Goal: Task Accomplishment & Management: Complete application form

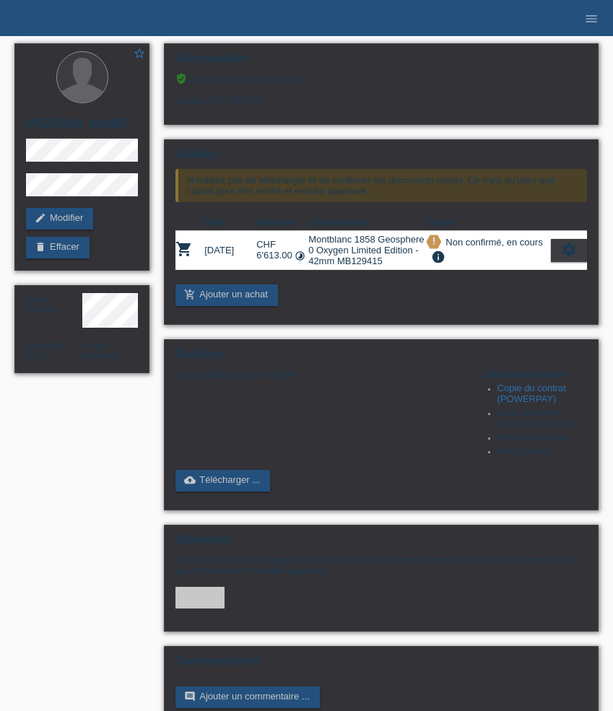
click at [585, 25] on icon "menu" at bounding box center [591, 19] width 14 height 14
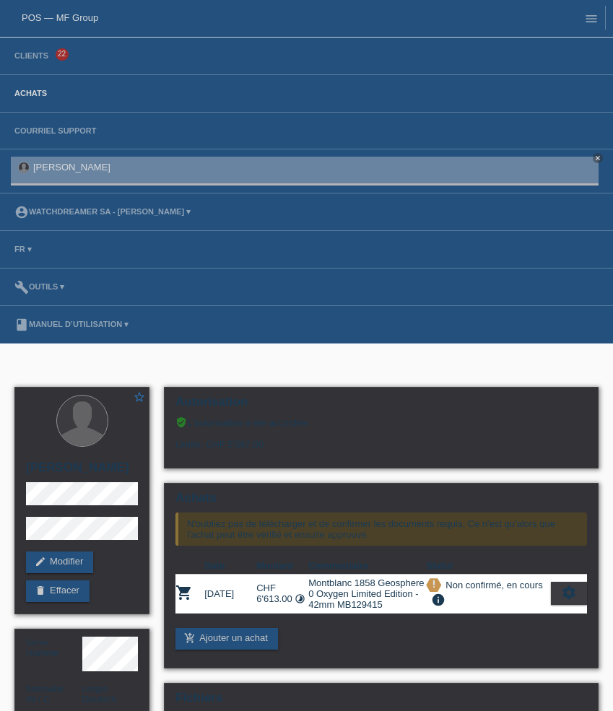
click at [33, 93] on link "Achats" at bounding box center [30, 93] width 47 height 9
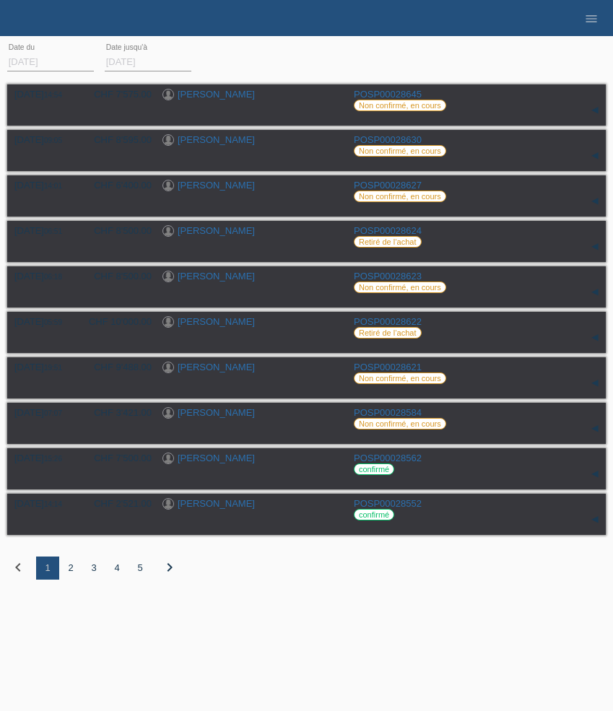
click at [69, 572] on div "2" at bounding box center [70, 567] width 23 height 23
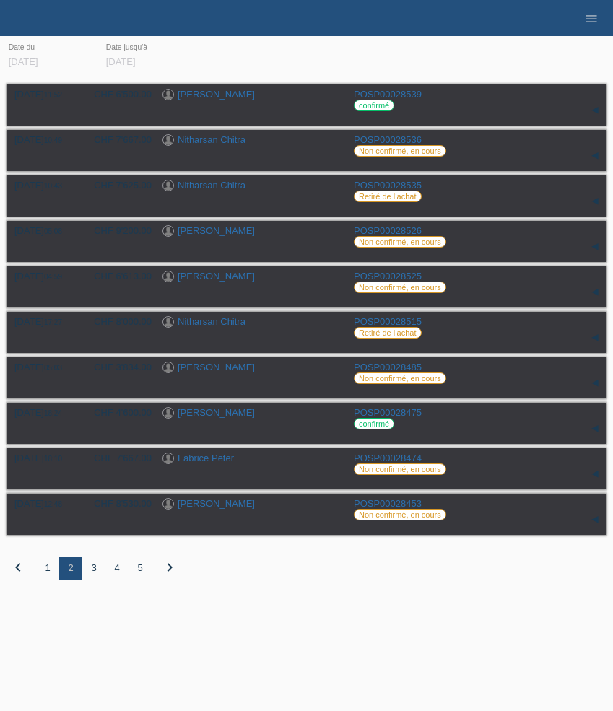
click at [92, 573] on div "3" at bounding box center [93, 567] width 23 height 23
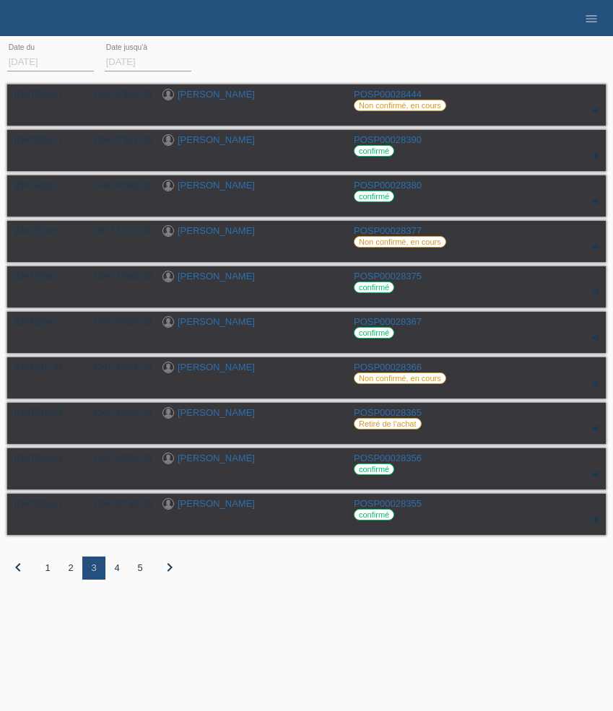
click at [600, 28] on li "menu" at bounding box center [590, 18] width 29 height 37
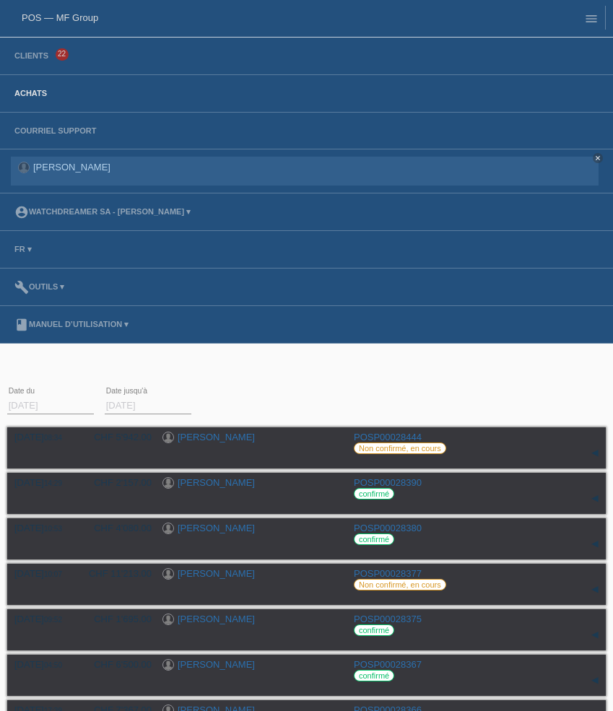
click at [600, 28] on li "menu" at bounding box center [587, 18] width 36 height 37
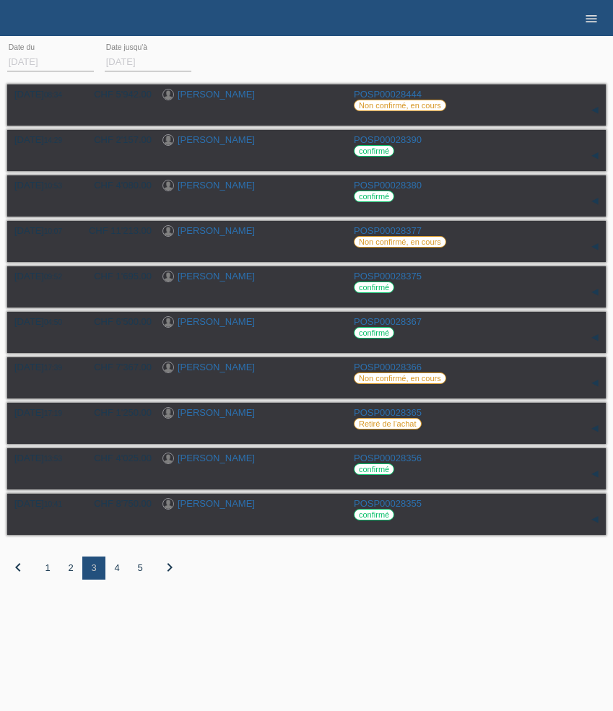
click at [589, 20] on icon "menu" at bounding box center [591, 19] width 14 height 14
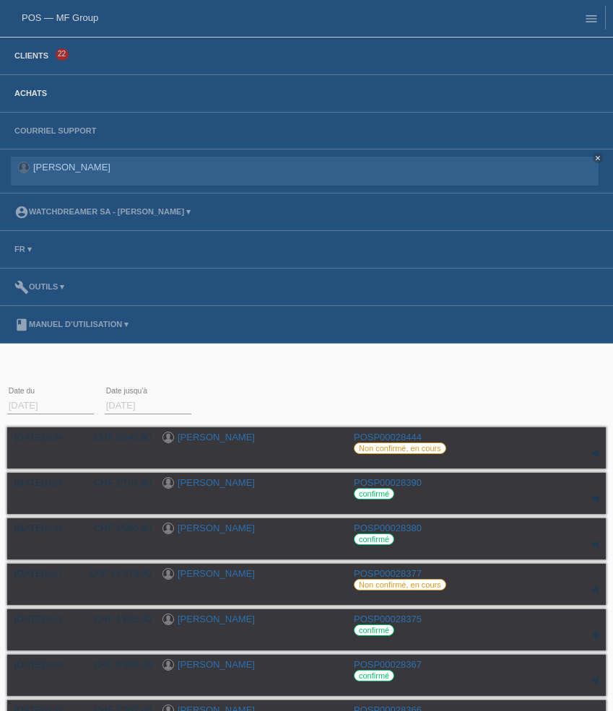
click at [43, 52] on link "Clients" at bounding box center [31, 55] width 48 height 9
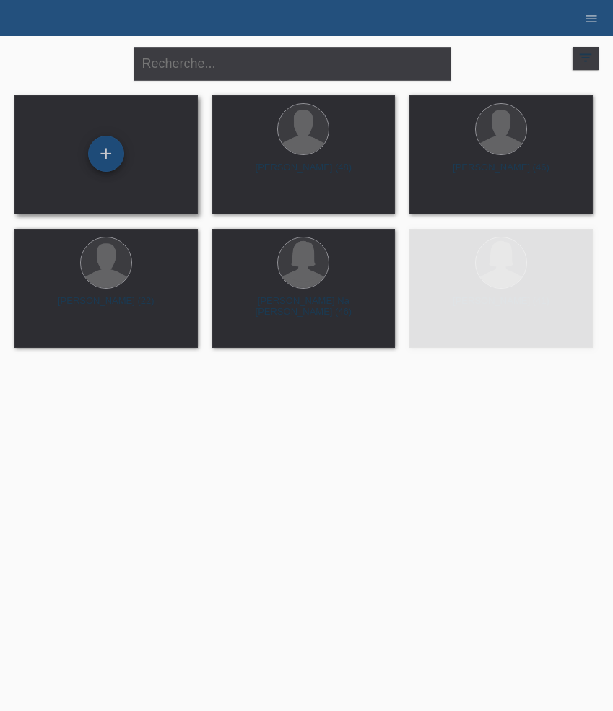
click at [111, 157] on div "+" at bounding box center [106, 154] width 36 height 36
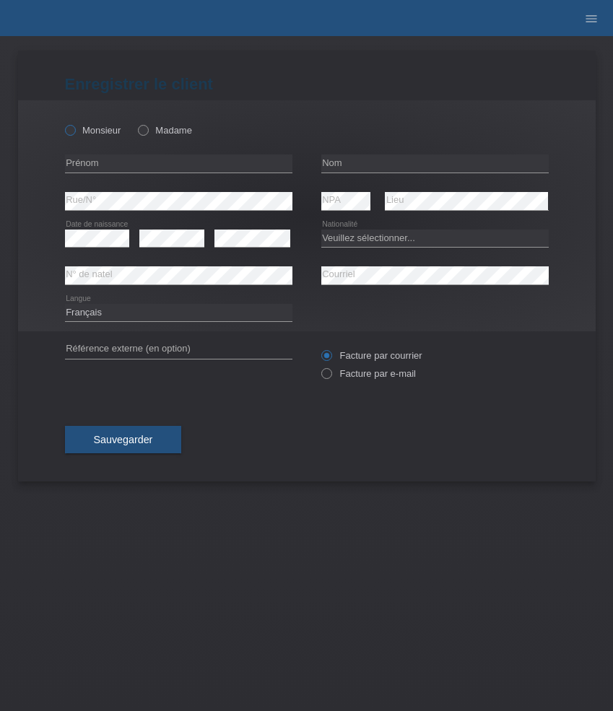
click at [84, 128] on label "Monsieur" at bounding box center [93, 130] width 56 height 11
click at [74, 128] on input "Monsieur" at bounding box center [69, 129] width 9 height 9
radio input "true"
click at [109, 162] on input "text" at bounding box center [178, 163] width 227 height 18
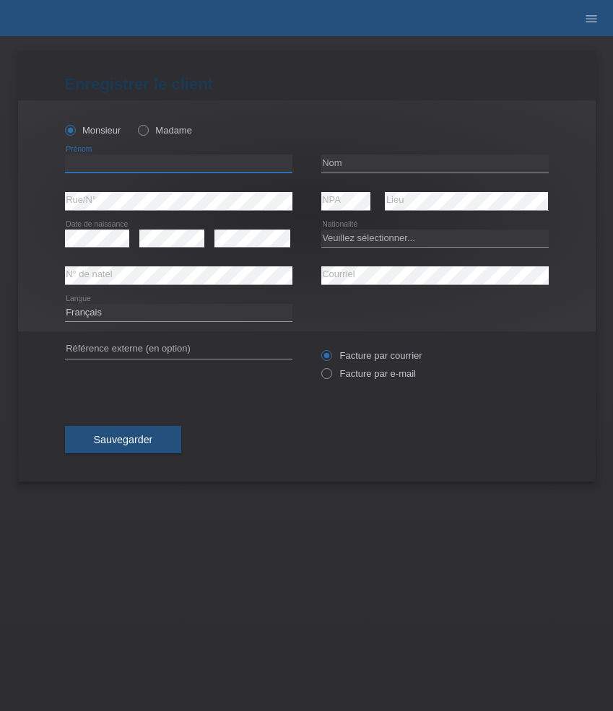
paste input "Open configuration options David"
type input "Open configuration options David"
click at [107, 172] on input "text" at bounding box center [178, 163] width 227 height 18
paste input "[PERSON_NAME]"
type input "[PERSON_NAME]"
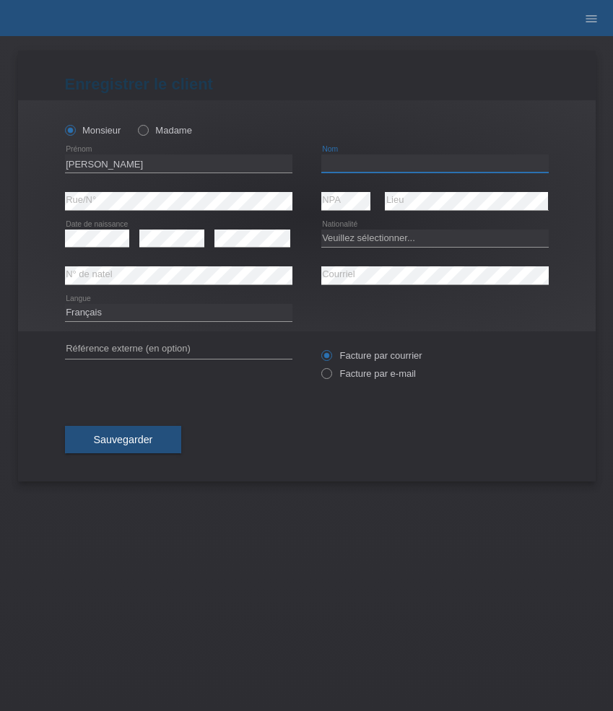
click at [405, 157] on input "text" at bounding box center [434, 163] width 227 height 18
paste input "Le Breton"
type input "Le Breton"
click at [339, 243] on select "Veuillez sélectionner... Suisse Allemagne Autriche Liechtenstein ------------ A…" at bounding box center [434, 237] width 227 height 17
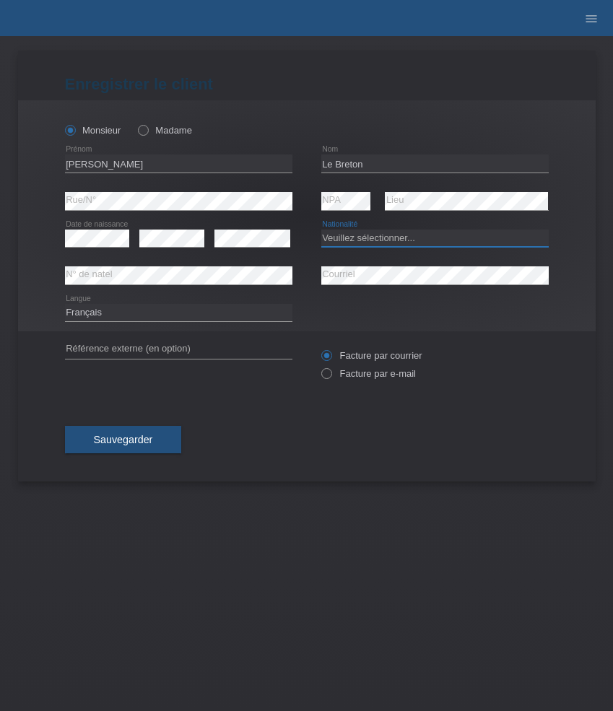
select select "FR"
click at [321, 229] on select "Veuillez sélectionner... Suisse Allemagne Autriche Liechtenstein ------------ A…" at bounding box center [434, 237] width 227 height 17
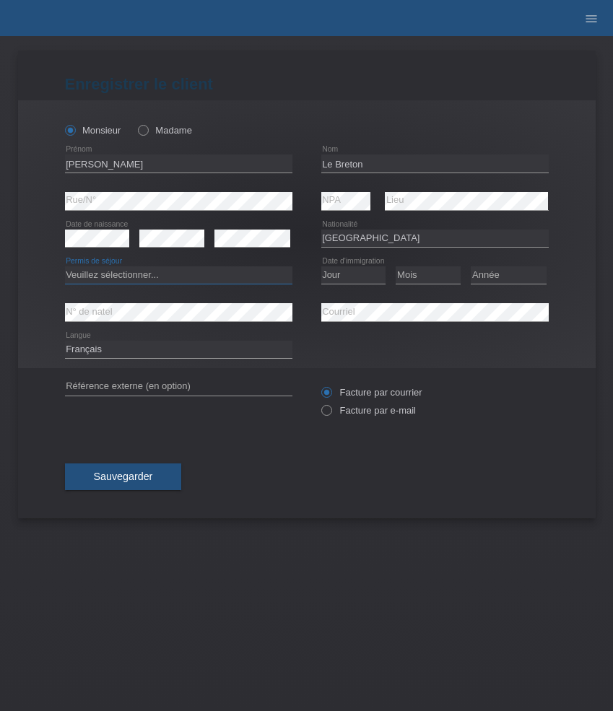
click at [142, 273] on select "Veuillez sélectionner... C B B - Statut de réfugié Autre" at bounding box center [178, 274] width 227 height 17
select select "C"
click at [65, 267] on select "Veuillez sélectionner... C B B - Statut de réfugié Autre" at bounding box center [178, 274] width 227 height 17
click at [360, 278] on select "Jour 01 02 03 04 05 06 07 08 09 10 11" at bounding box center [353, 274] width 65 height 17
select select "20"
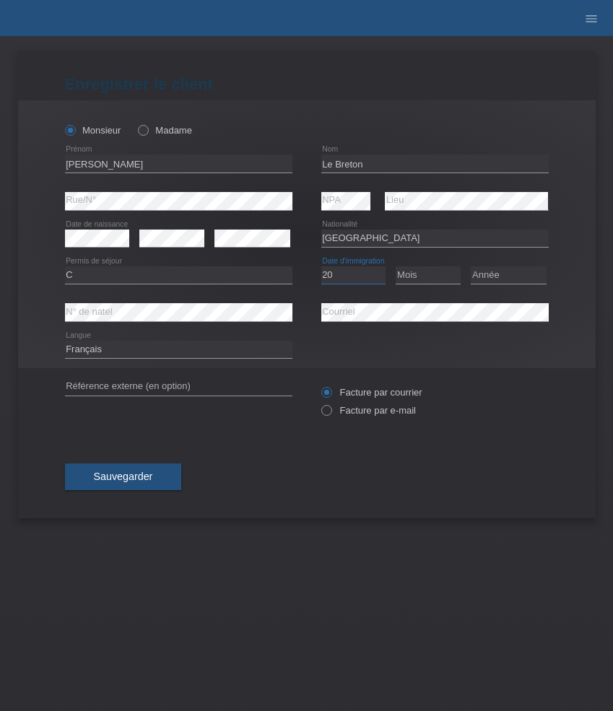
click at [321, 267] on select "Jour 01 02 03 04 05 06 07 08 09 10 11" at bounding box center [353, 274] width 65 height 17
click at [418, 276] on select "Mois 01 02 03 04 05 06 07 08 09 10 11" at bounding box center [427, 274] width 65 height 17
select select "12"
click at [395, 267] on select "Mois 01 02 03 04 05 06 07 08 09 10 11" at bounding box center [427, 274] width 65 height 17
click at [515, 267] on select "Année 2025 2024 2023 2022 2021 2020 2019 2018 2017 2016 2015 2014 2013 2012 201…" at bounding box center [508, 274] width 76 height 17
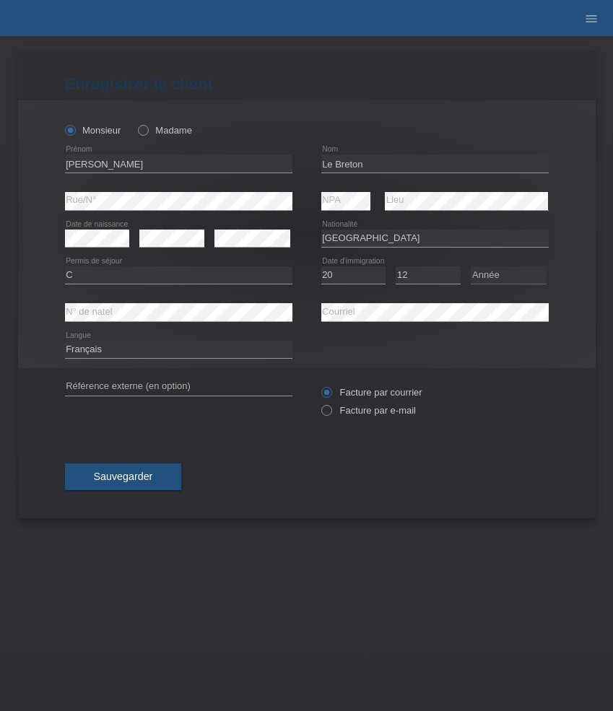
select select "1996"
click at [470, 267] on select "Année 2025 2024 2023 2022 2021 2020 2019 2018 2017 2016 2015 2014 2013 2012 201…" at bounding box center [508, 274] width 76 height 17
click at [349, 411] on label "Facture par e-mail" at bounding box center [368, 410] width 95 height 11
click at [330, 411] on input "Facture par e-mail" at bounding box center [325, 414] width 9 height 18
radio input "true"
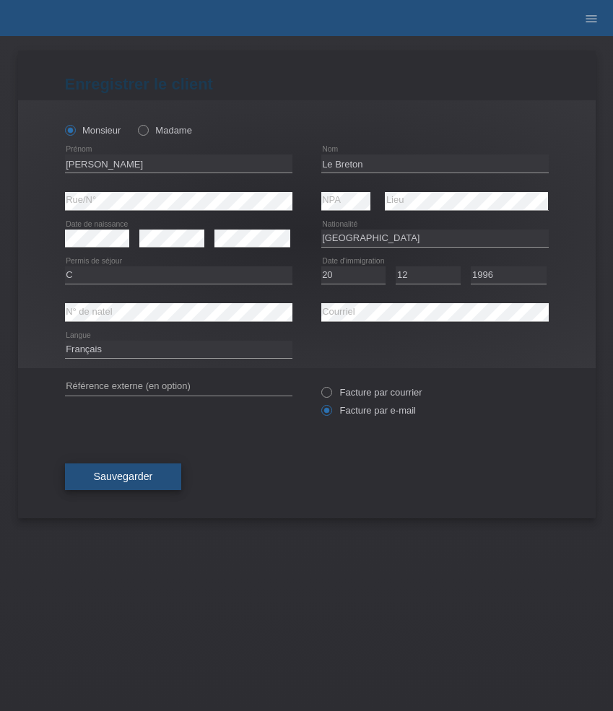
click at [158, 473] on button "Sauvegarder" at bounding box center [123, 476] width 117 height 27
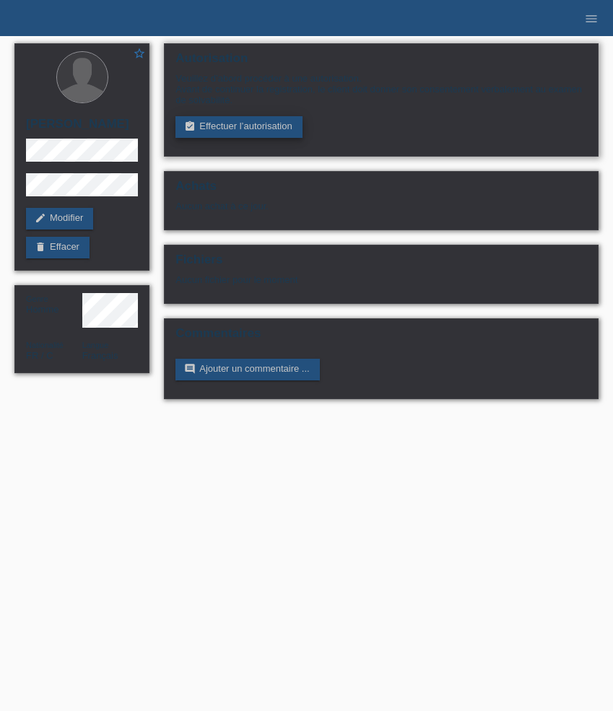
click at [276, 125] on link "assignment_turned_in Effectuer l’autorisation" at bounding box center [238, 127] width 126 height 22
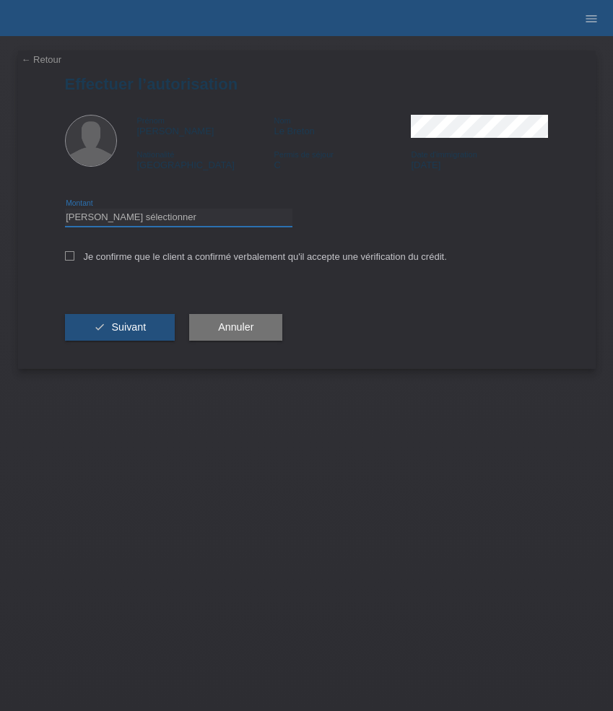
click at [189, 219] on select "Veuillez sélectionner CHF 1.00 - CHF 499.00 CHF 500.00 - CHF 1'999.00 CHF 2'000…" at bounding box center [178, 217] width 227 height 17
select select "3"
click at [65, 211] on select "Veuillez sélectionner CHF 1.00 - CHF 499.00 CHF 500.00 - CHF 1'999.00 CHF 2'000…" at bounding box center [178, 217] width 227 height 17
click at [177, 262] on label "Je confirme que le client a confirmé verbalement qu'il accepte une vérification…" at bounding box center [256, 256] width 382 height 11
click at [74, 260] on input "Je confirme que le client a confirmé verbalement qu'il accepte une vérification…" at bounding box center [69, 255] width 9 height 9
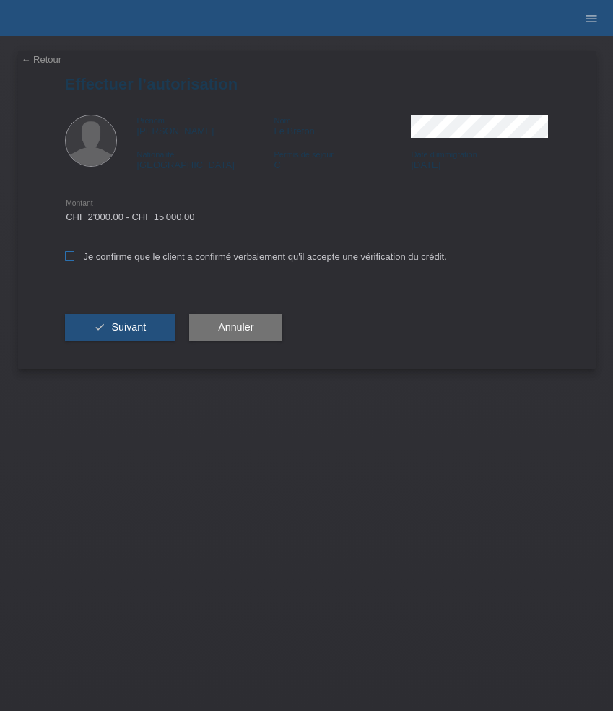
checkbox input "true"
click at [133, 333] on span "Suivant" at bounding box center [128, 327] width 35 height 12
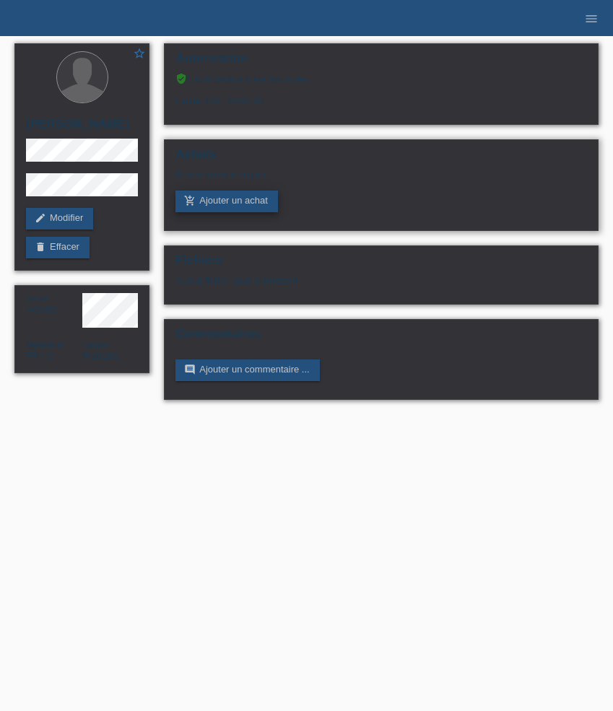
click at [247, 200] on link "add_shopping_cart Ajouter un achat" at bounding box center [226, 201] width 102 height 22
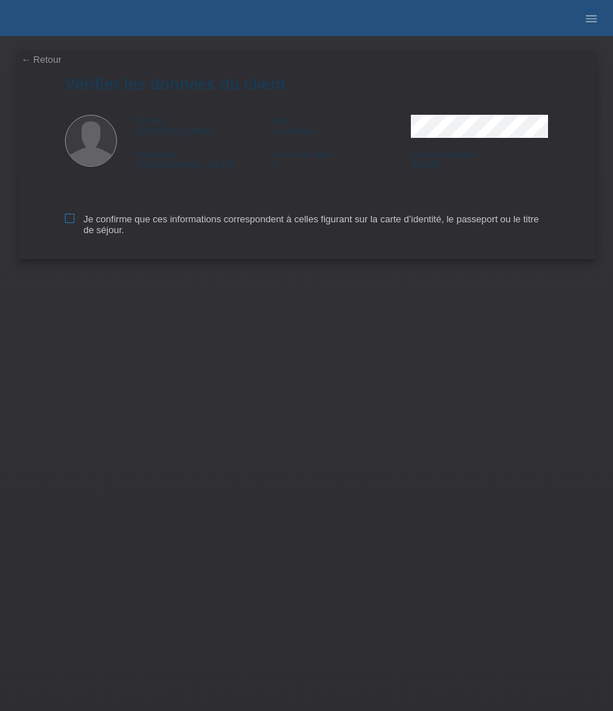
click at [113, 225] on label "Je confirme que ces informations correspondent à celles figurant sur la carte d…" at bounding box center [306, 225] width 483 height 22
click at [74, 223] on input "Je confirme que ces informations correspondent à celles figurant sur la carte d…" at bounding box center [69, 218] width 9 height 9
checkbox input "true"
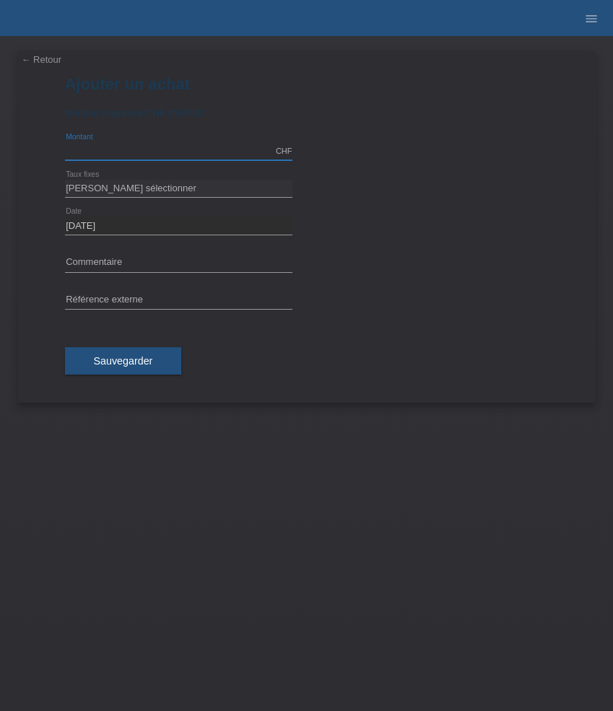
click at [172, 153] on input "text" at bounding box center [178, 151] width 227 height 18
type input "8500.00"
click at [123, 266] on input "text" at bounding box center [178, 263] width 227 height 18
paste input "Panerai Luminor Chrono - 44mm PAM01109"
type input "Panerai Luminor Chrono - 44mm PAM01109"
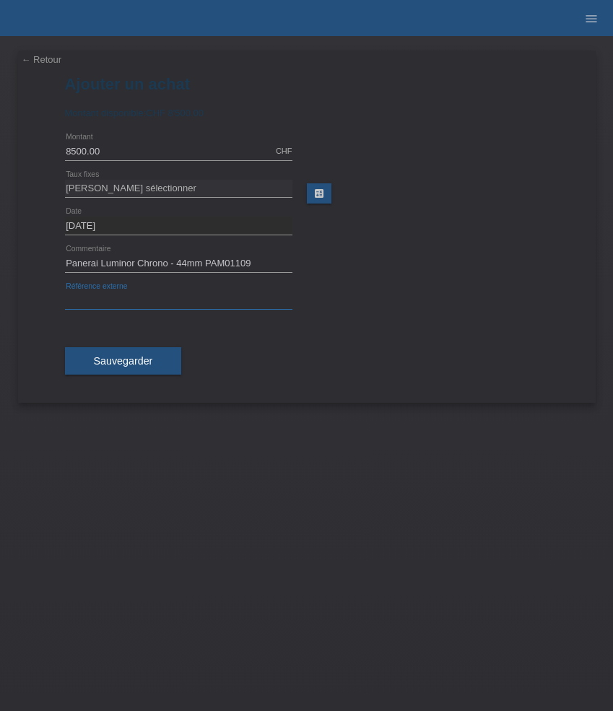
click at [196, 301] on input "text" at bounding box center [178, 300] width 227 height 18
paste input "536029"
type input "536029"
click at [143, 185] on select "[PERSON_NAME] sélectionner 6 versements 12 versements 24 versements 36 versemen…" at bounding box center [178, 188] width 227 height 17
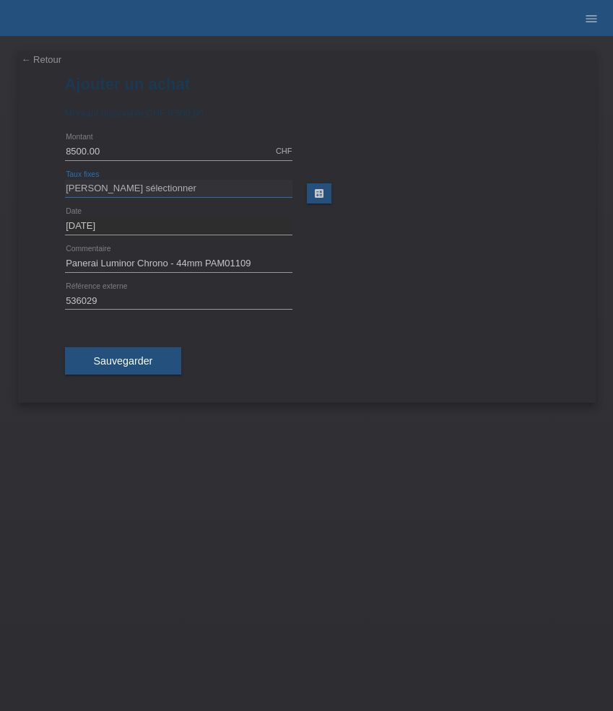
select select "626"
click at [65, 180] on select "[PERSON_NAME] sélectionner 6 versements 12 versements 24 versements 36 versemen…" at bounding box center [178, 188] width 227 height 17
click at [139, 358] on span "Sauvegarder" at bounding box center [123, 361] width 59 height 12
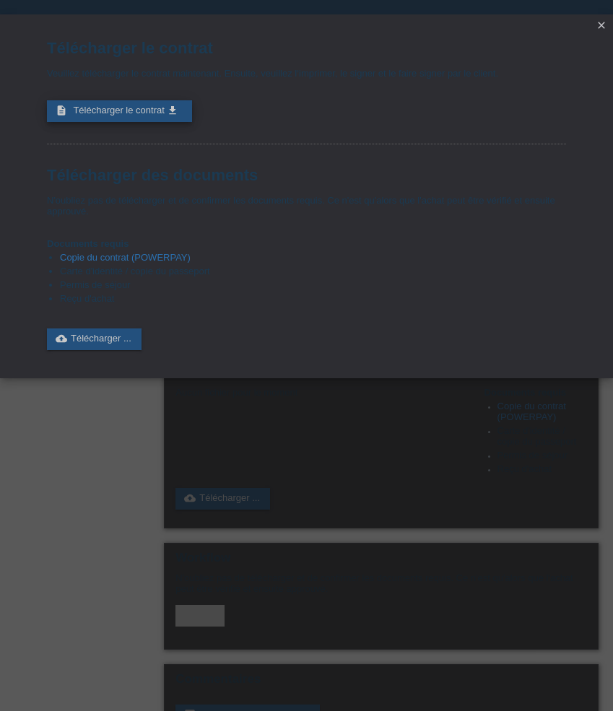
click at [118, 108] on span "Télécharger le contrat" at bounding box center [118, 110] width 91 height 11
